Goal: Transaction & Acquisition: Purchase product/service

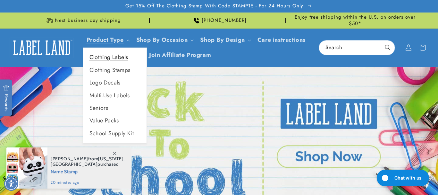
click at [120, 51] on link "Clothing Labels" at bounding box center [115, 57] width 64 height 13
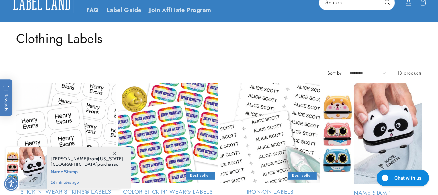
scroll to position [107, 0]
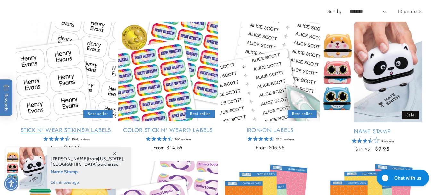
click at [97, 133] on link "Stick N' Wear Stikins® Labels" at bounding box center [66, 129] width 100 height 7
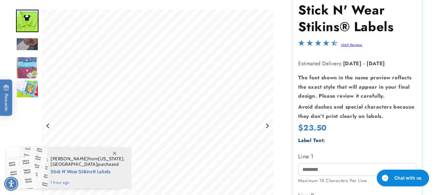
scroll to position [80, 0]
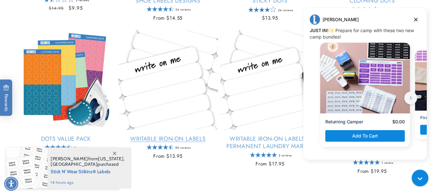
click at [188, 137] on link "Writable Iron-On Labels" at bounding box center [168, 138] width 100 height 7
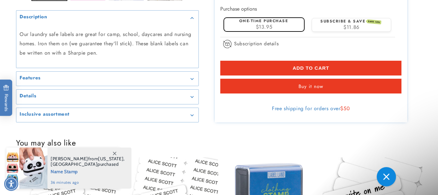
scroll to position [227, 0]
